Goal: Check status

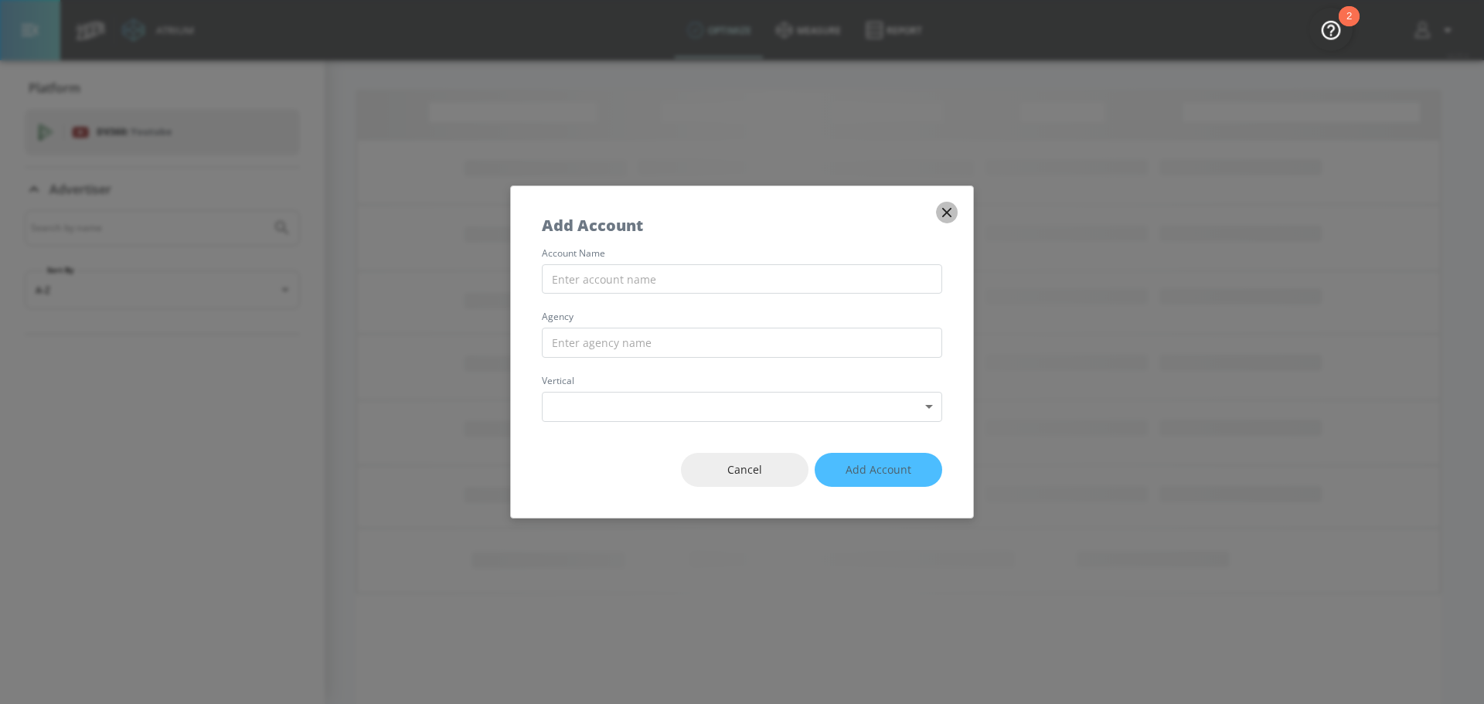
click at [949, 216] on icon "button" at bounding box center [946, 212] width 17 height 17
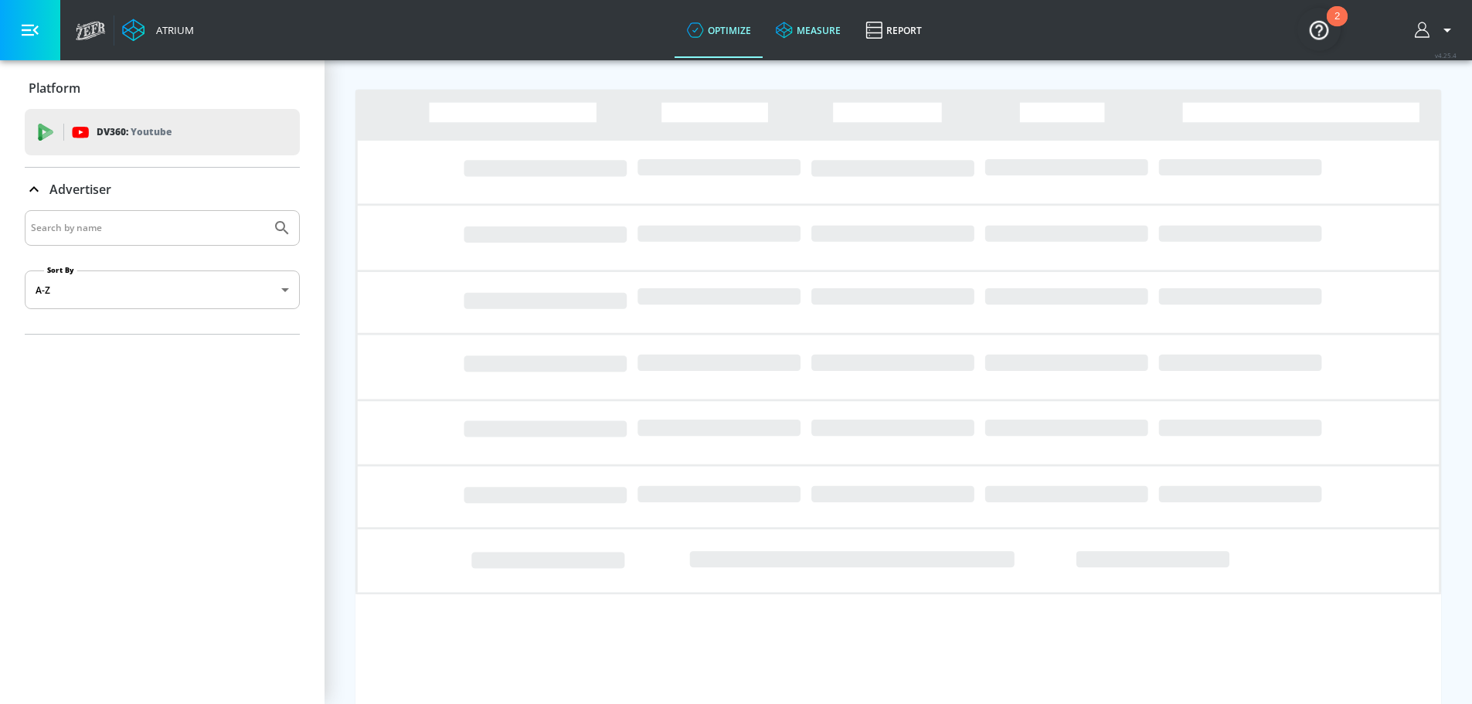
click at [812, 32] on link "measure" at bounding box center [809, 30] width 90 height 56
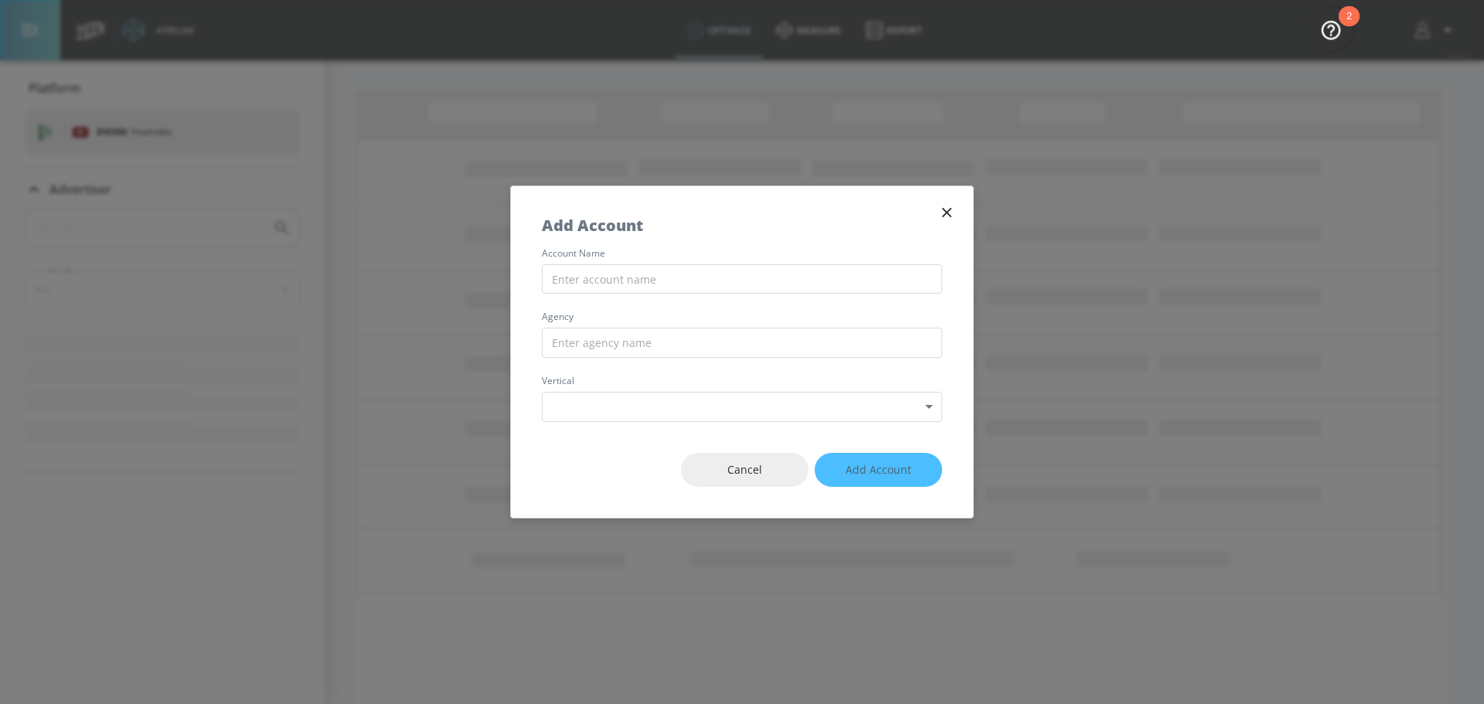
click at [948, 213] on icon "button" at bounding box center [946, 212] width 9 height 9
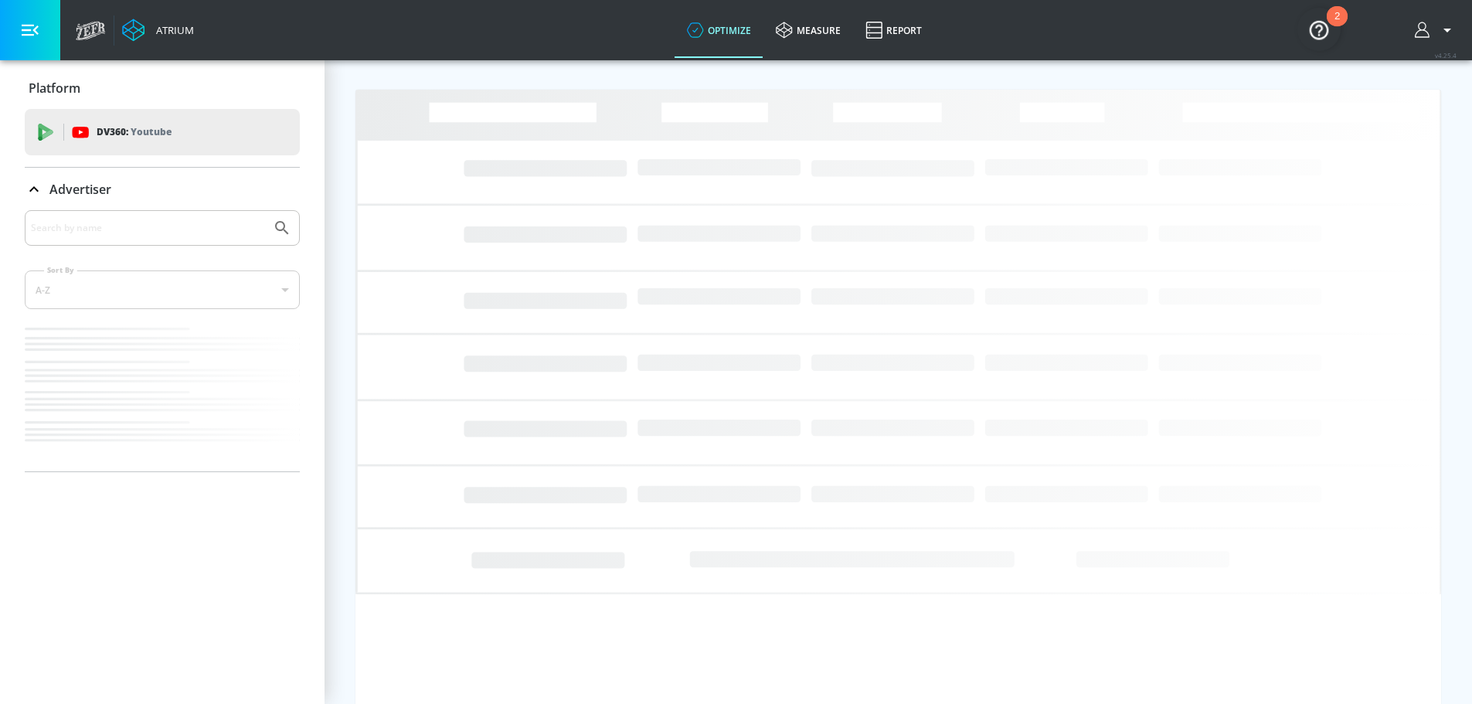
click at [1445, 30] on button "button" at bounding box center [1436, 30] width 42 height 19
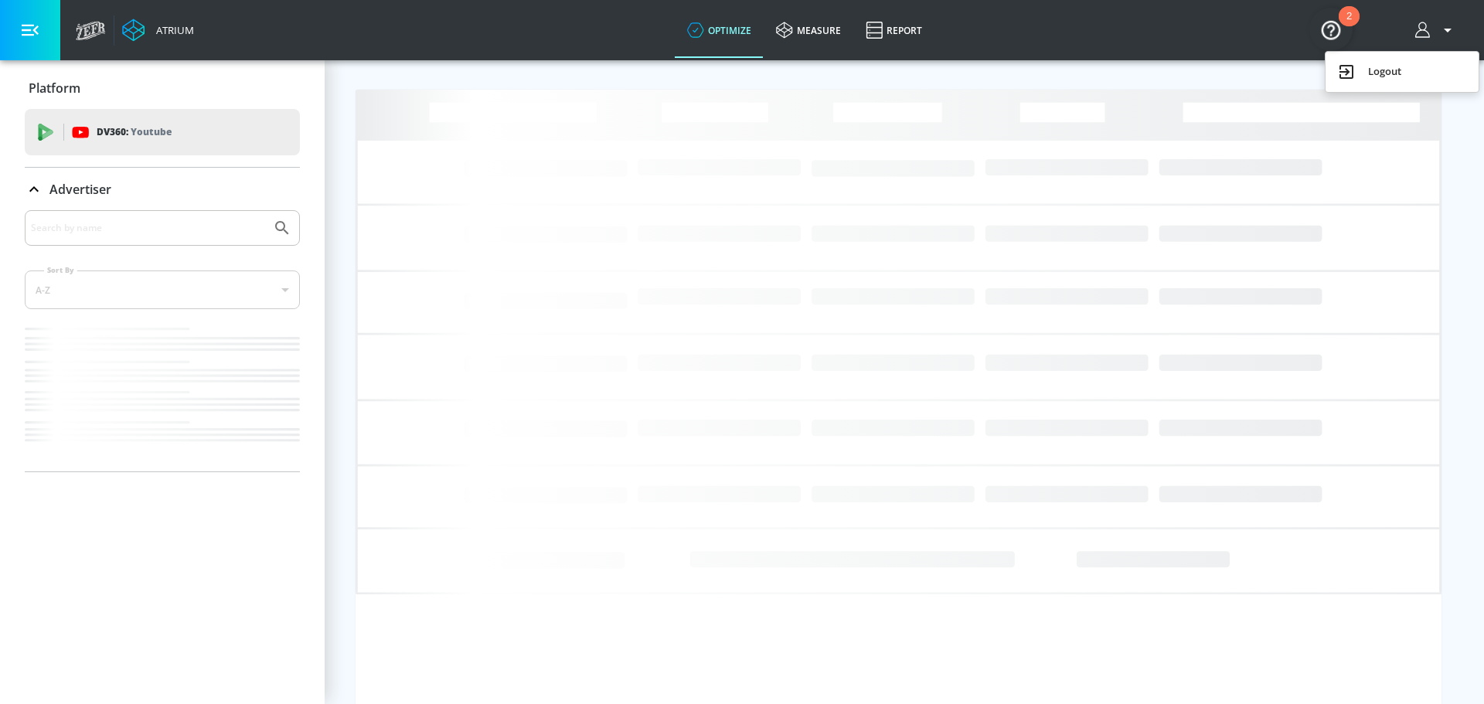
click at [1337, 22] on img "Open Resource Center, 2 new notifications" at bounding box center [1330, 29] width 43 height 43
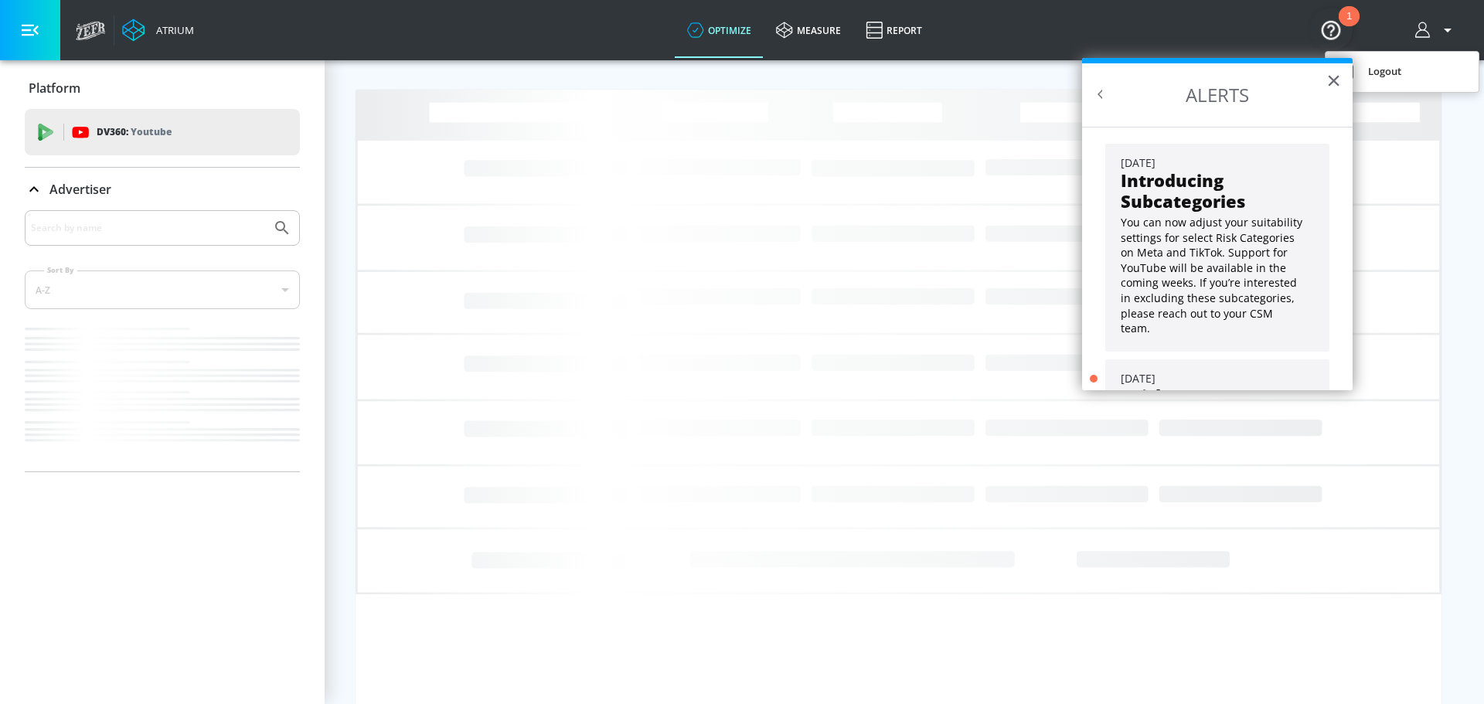
click at [1366, 25] on div at bounding box center [742, 352] width 1484 height 704
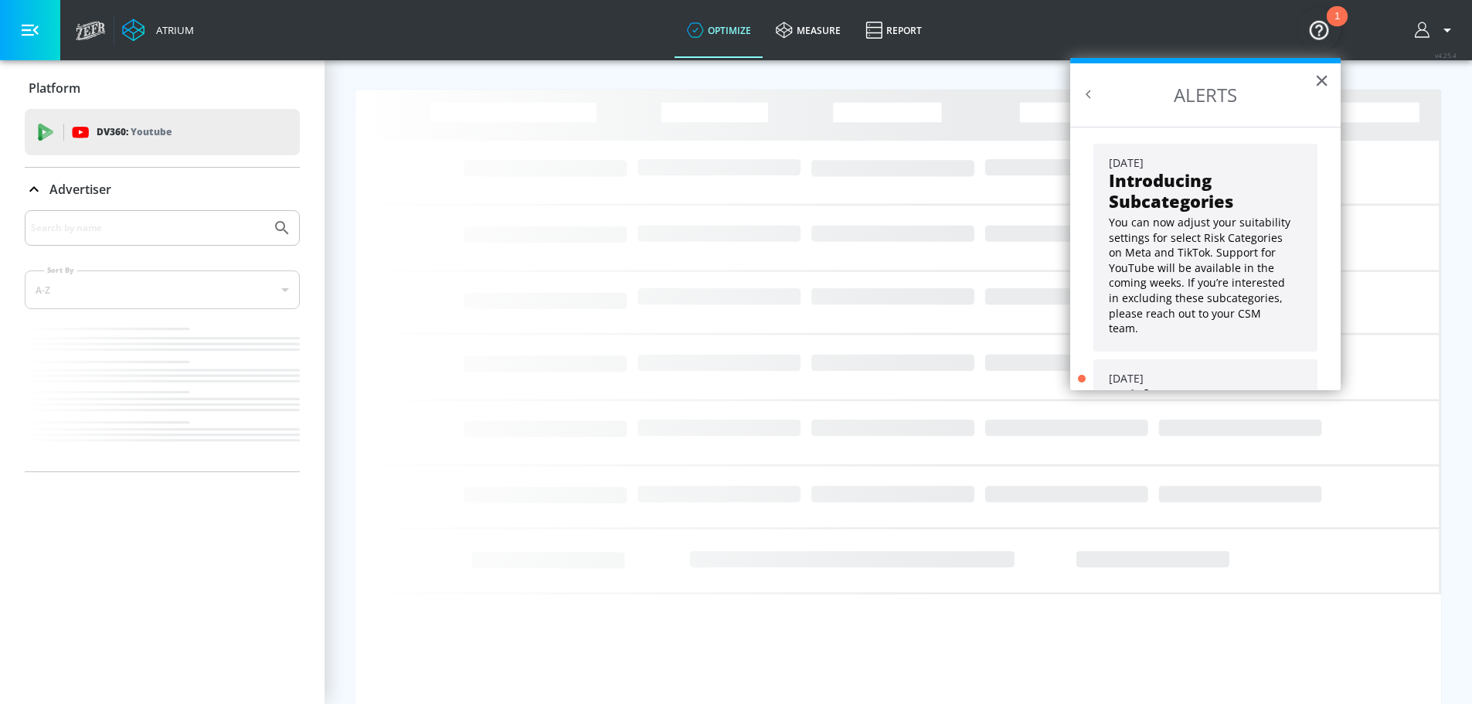
click at [1380, 28] on div "Atrium optimize measure Report optimize measure Report v 4.25.4" at bounding box center [770, 30] width 1404 height 60
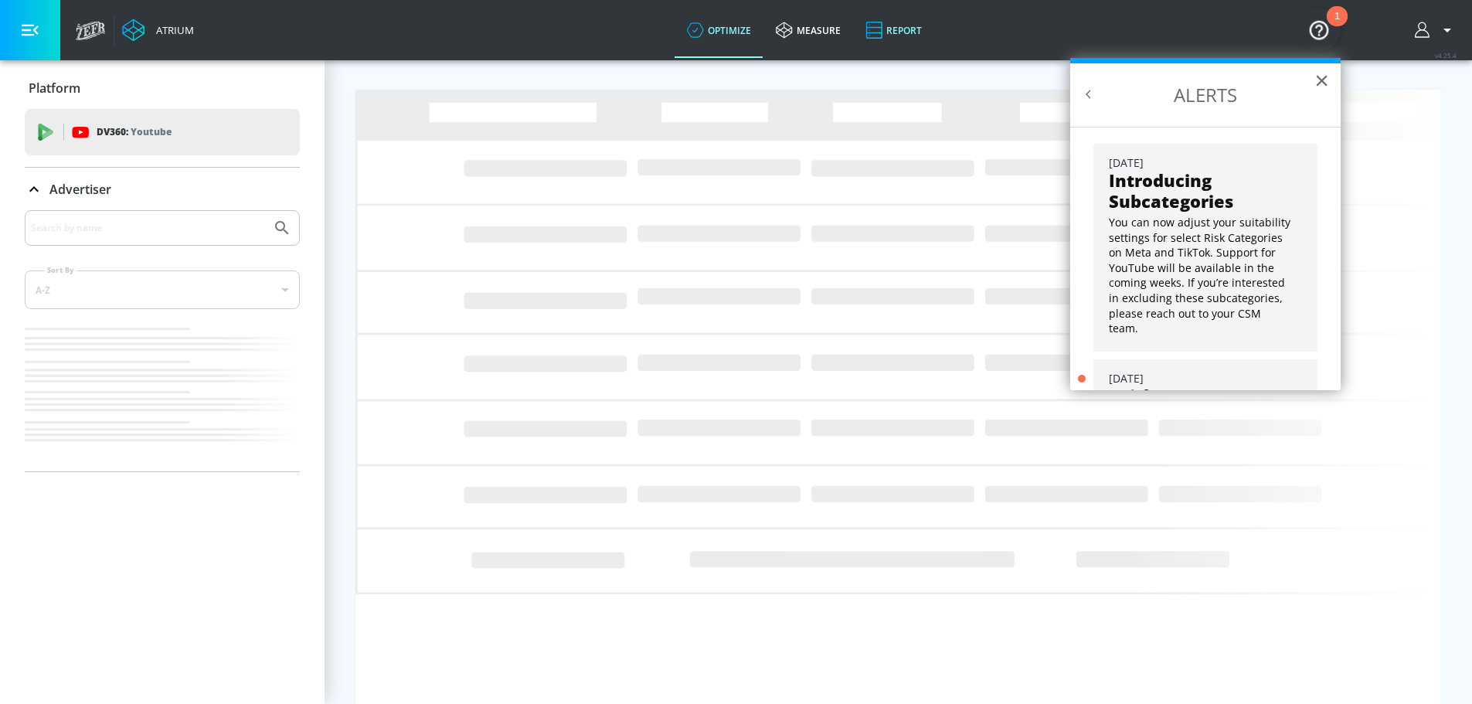
click at [925, 20] on link "Report" at bounding box center [893, 30] width 81 height 56
click at [1322, 80] on button "×" at bounding box center [1322, 80] width 15 height 25
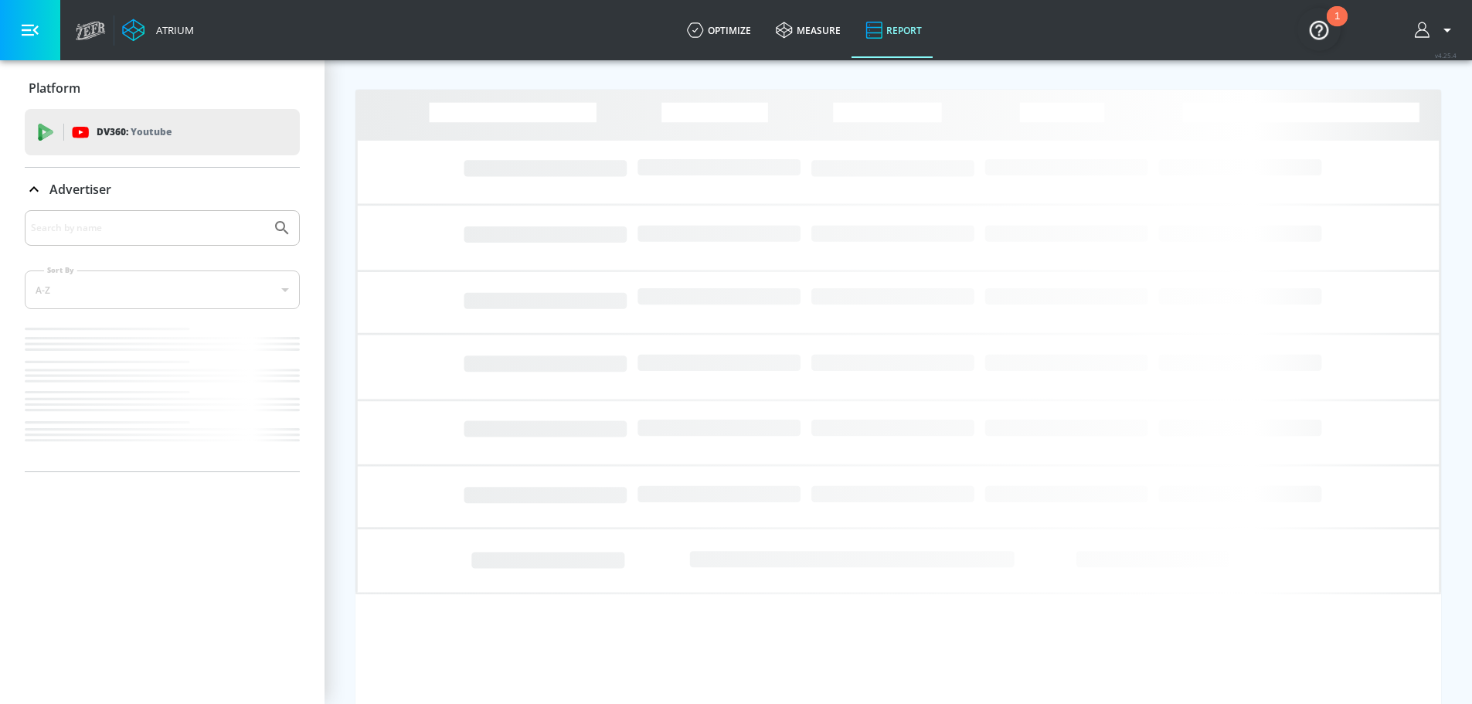
click at [83, 34] on icon at bounding box center [91, 30] width 30 height 19
